Goal: Task Accomplishment & Management: Manage account settings

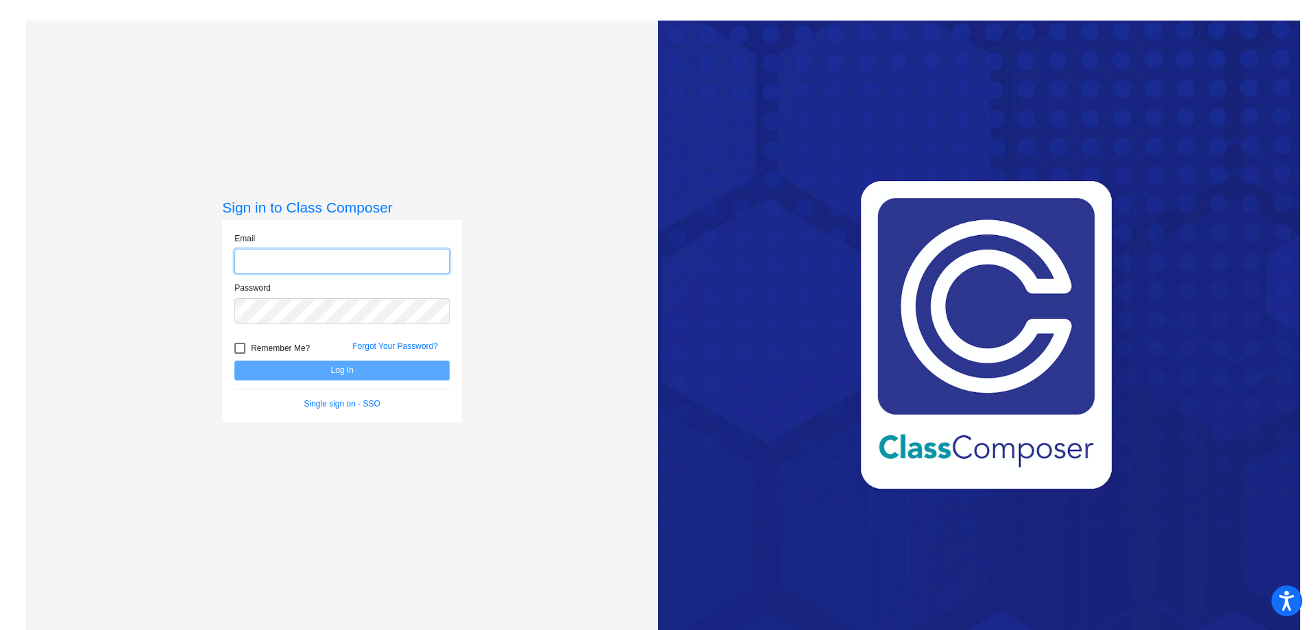
type input "kossc@hudson.k12.oh.us"
click at [378, 370] on button "Log In" at bounding box center [341, 371] width 215 height 20
click at [380, 344] on link "Forgot Your Password?" at bounding box center [395, 346] width 86 height 10
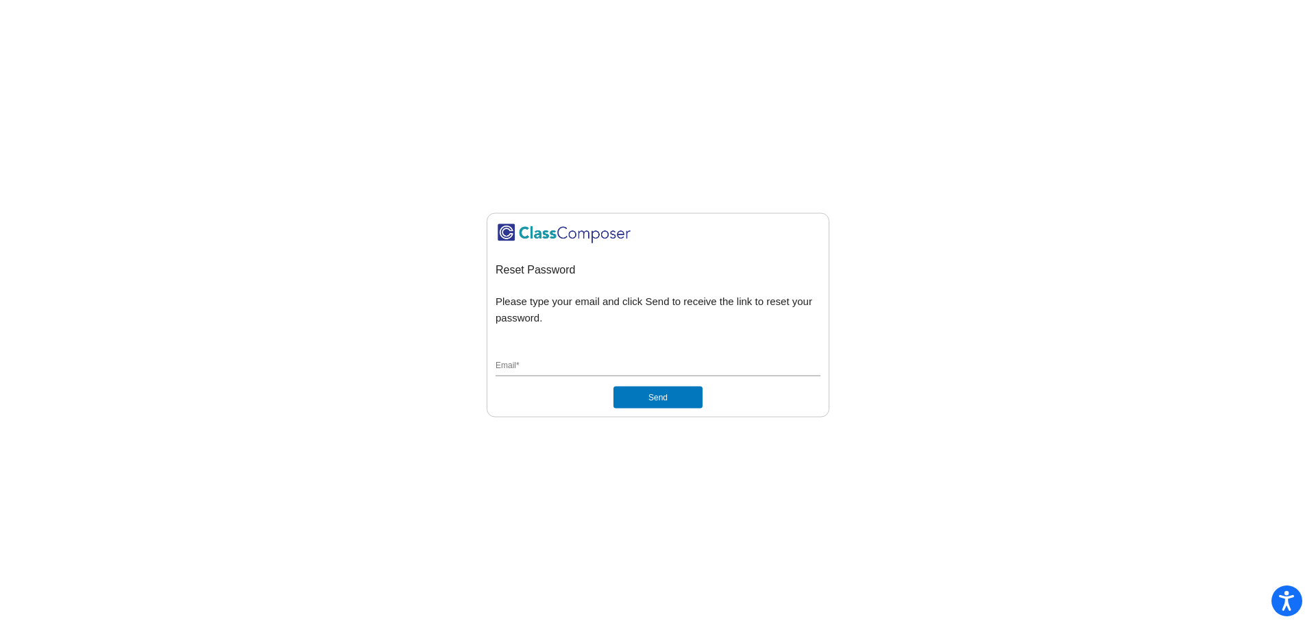
click at [556, 354] on div "Email *" at bounding box center [658, 363] width 325 height 26
type input "kossc@hudson.k12.oh.us"
click at [653, 396] on button "Send" at bounding box center [658, 398] width 89 height 22
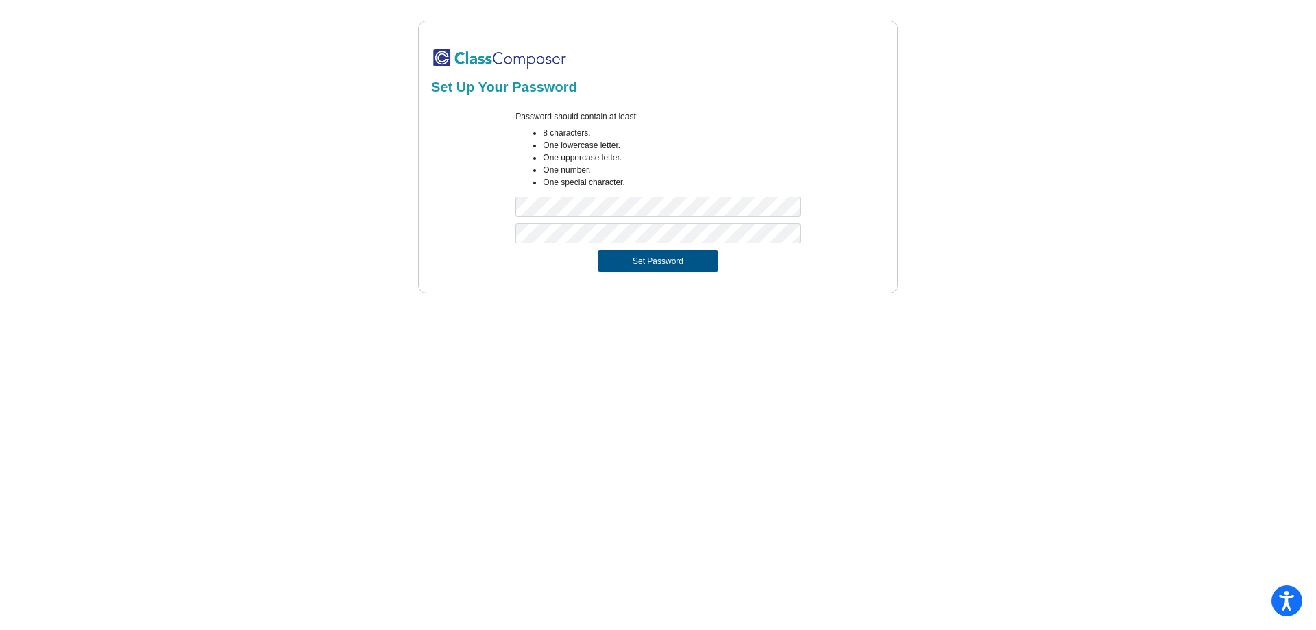
click at [685, 263] on button "Set Password" at bounding box center [658, 261] width 121 height 22
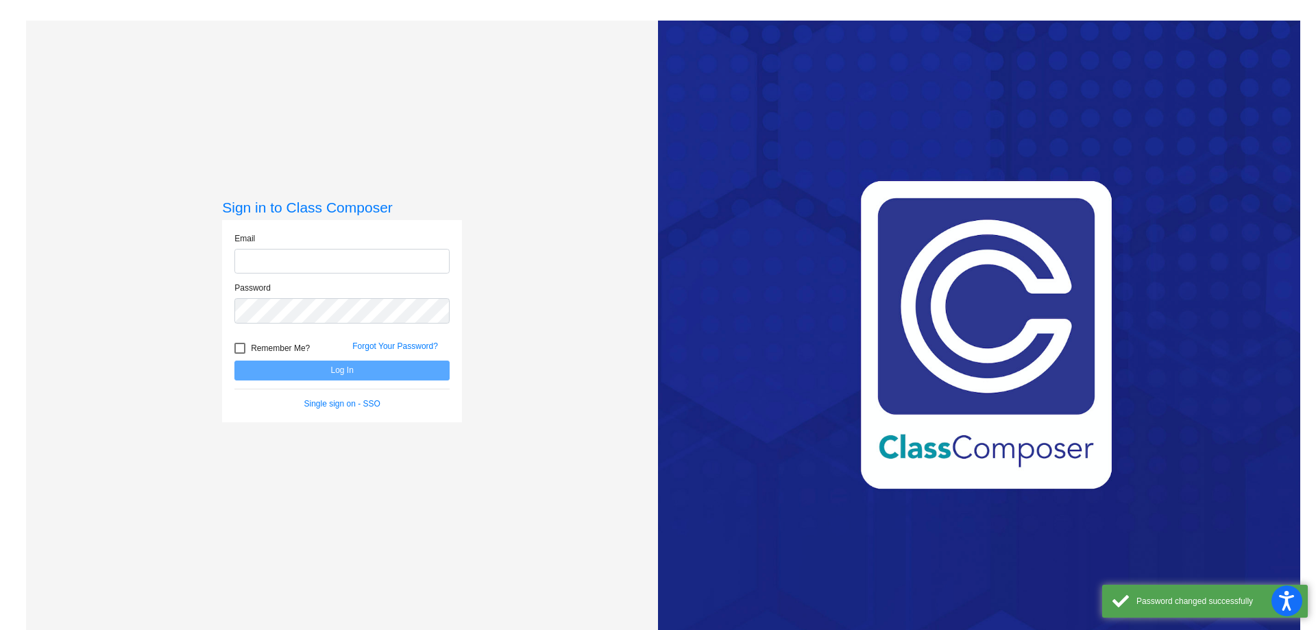
type input "kossc@hudson.k12.oh.us"
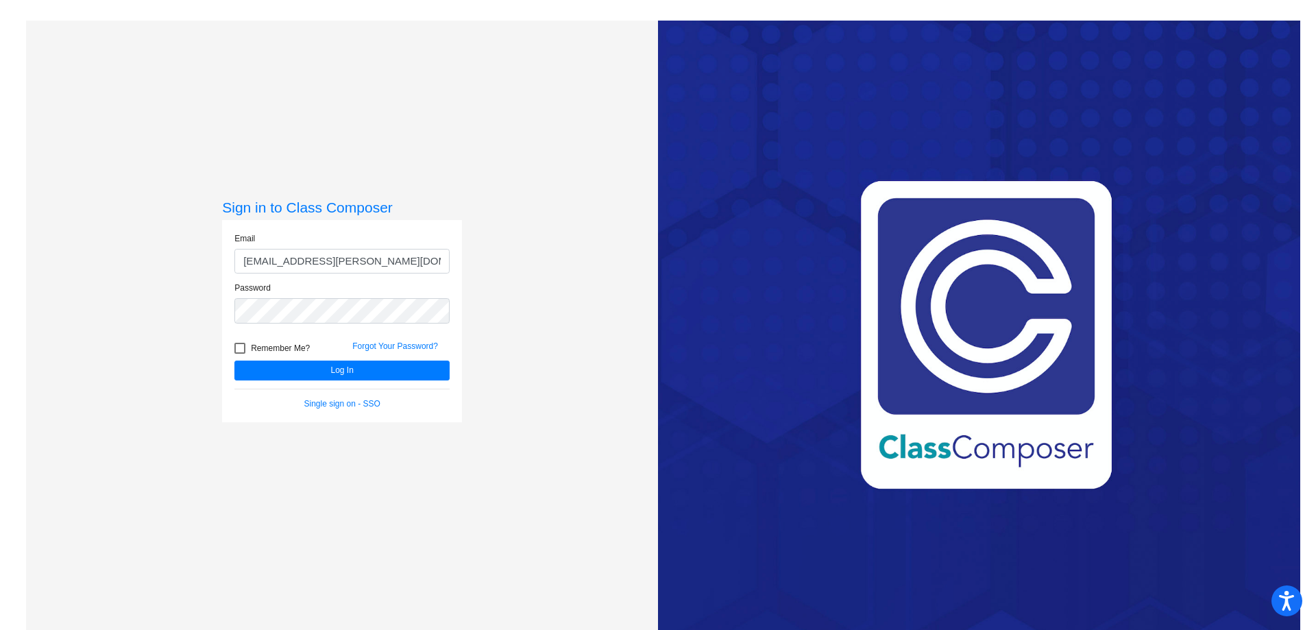
click at [238, 345] on div at bounding box center [239, 348] width 11 height 11
click at [239, 354] on input "Remember Me?" at bounding box center [239, 354] width 1 height 1
checkbox input "true"
click at [360, 371] on button "Log In" at bounding box center [341, 371] width 215 height 20
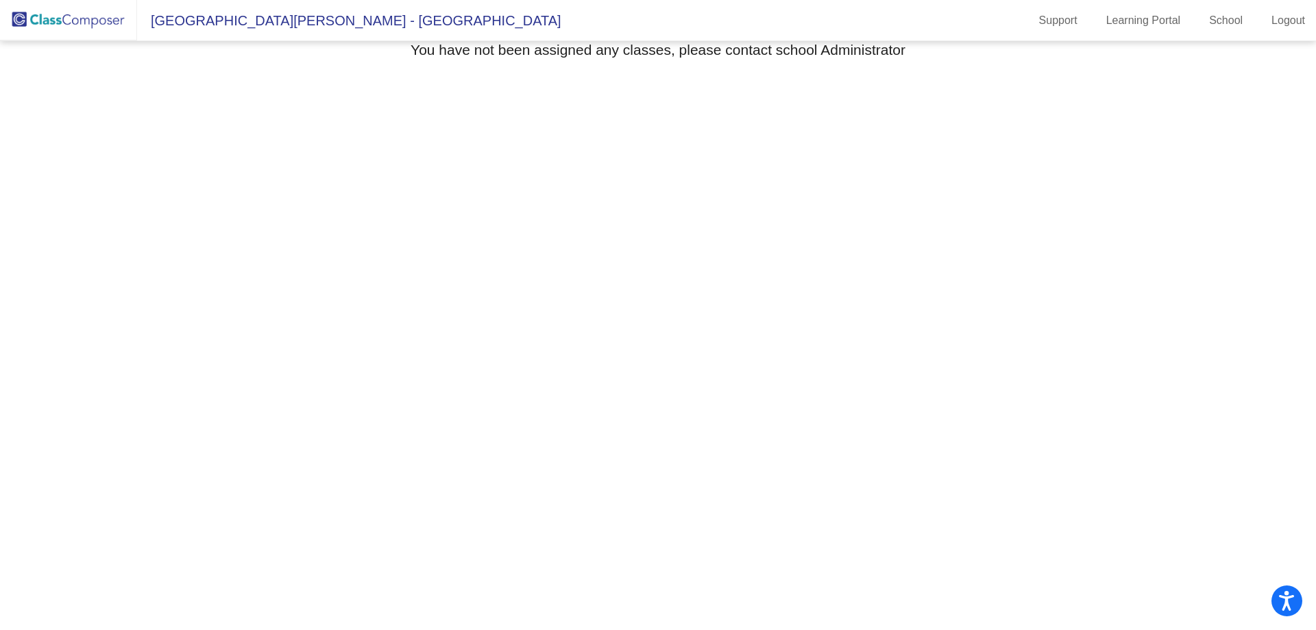
click at [90, 22] on img at bounding box center [68, 20] width 137 height 40
click at [1223, 25] on link "School" at bounding box center [1226, 21] width 56 height 22
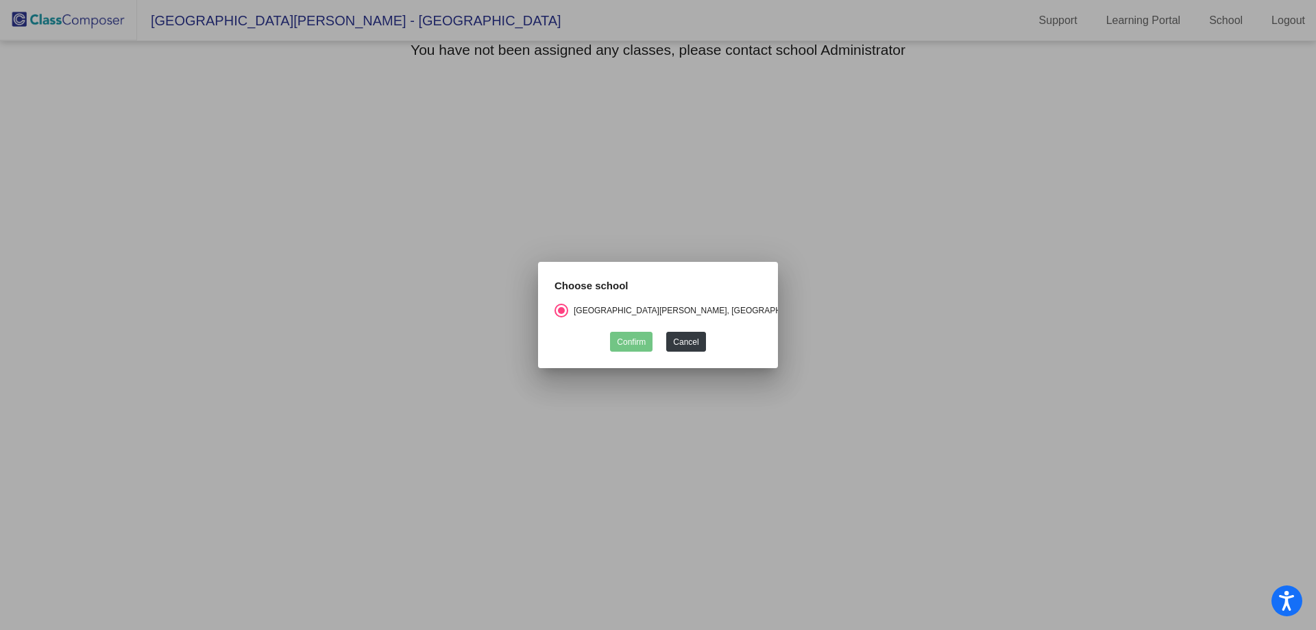
click at [642, 328] on div "Confirm Cancel" at bounding box center [658, 338] width 207 height 27
click at [694, 339] on button "Cancel" at bounding box center [685, 342] width 39 height 20
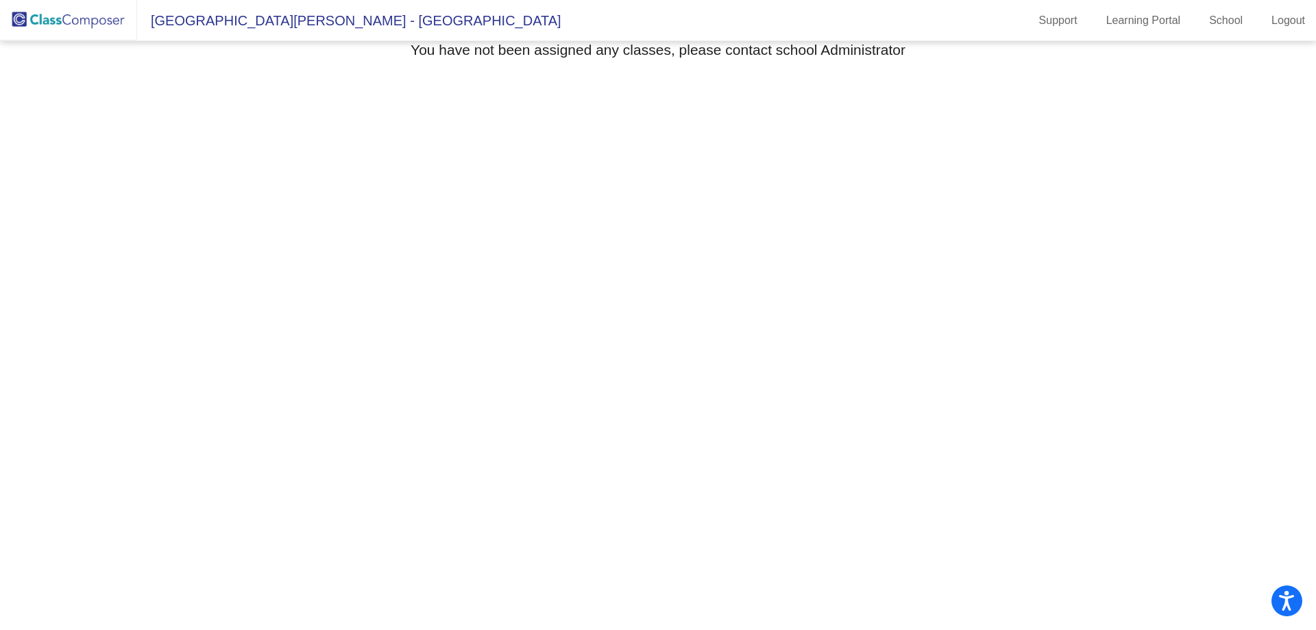
click at [1132, 8] on mat-toolbar "[GEOGRAPHIC_DATA][PERSON_NAME] - [GEOGRAPHIC_DATA] Support Learning Portal Scho…" at bounding box center [658, 20] width 1316 height 41
click at [1140, 29] on link "Learning Portal" at bounding box center [1143, 21] width 97 height 22
